Goal: Find specific page/section: Find specific page/section

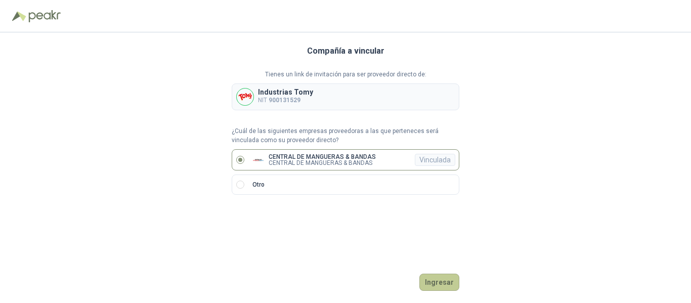
click at [439, 282] on button "Ingresar" at bounding box center [440, 282] width 40 height 17
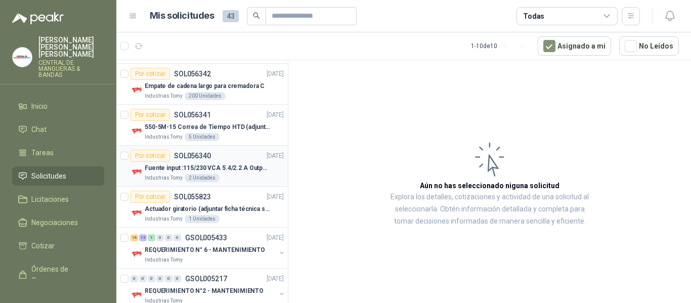
scroll to position [270, 0]
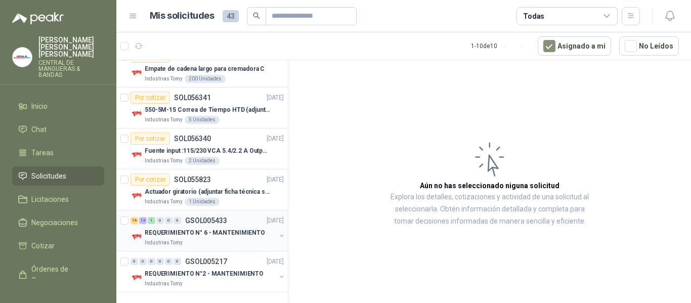
click at [210, 221] on p "GSOL005433" at bounding box center [206, 220] width 42 height 7
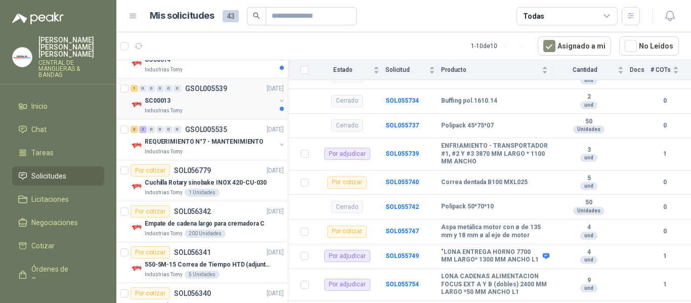
scroll to position [17, 0]
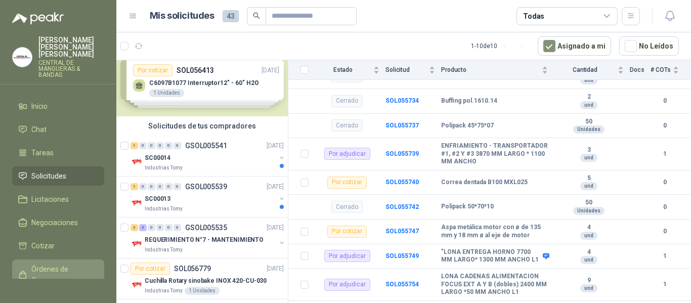
click at [63, 272] on span "Órdenes de Compra" at bounding box center [62, 275] width 63 height 22
